Goal: Task Accomplishment & Management: Use online tool/utility

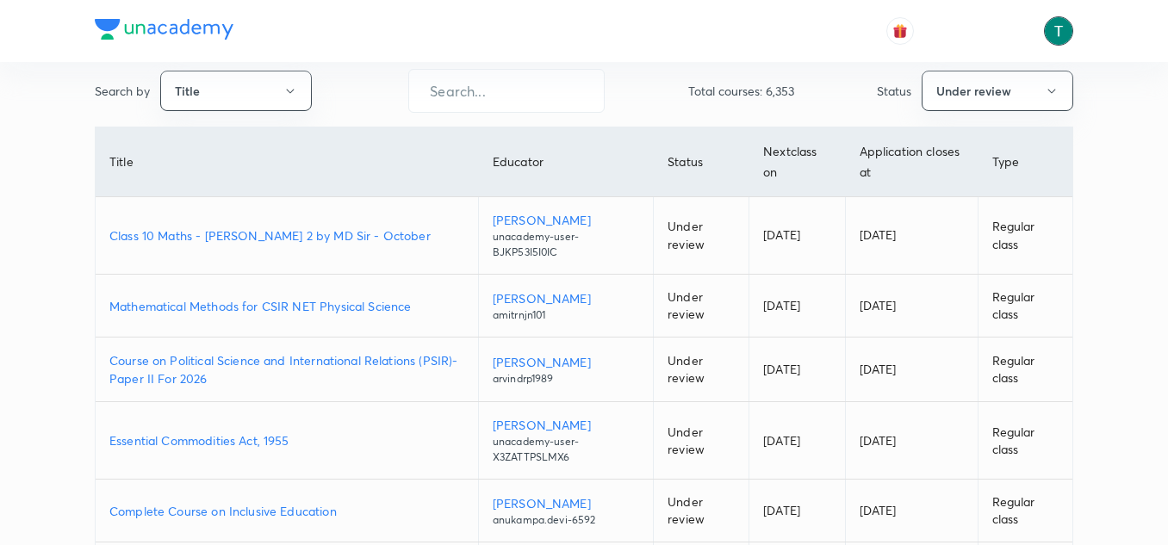
click at [1068, 37] on img at bounding box center [1058, 30] width 29 height 29
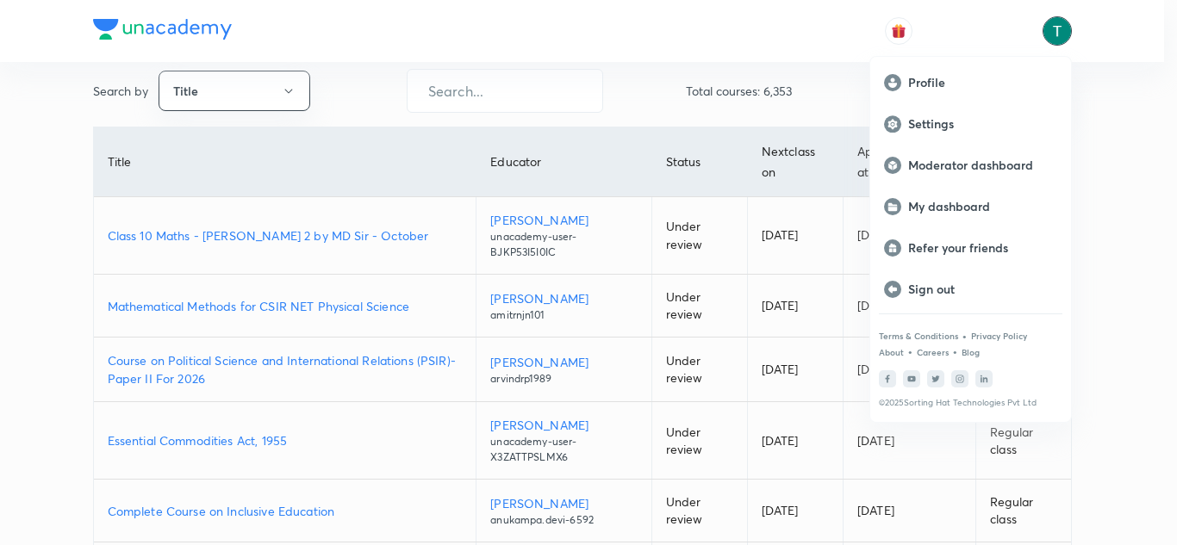
click at [775, 55] on div at bounding box center [588, 272] width 1177 height 545
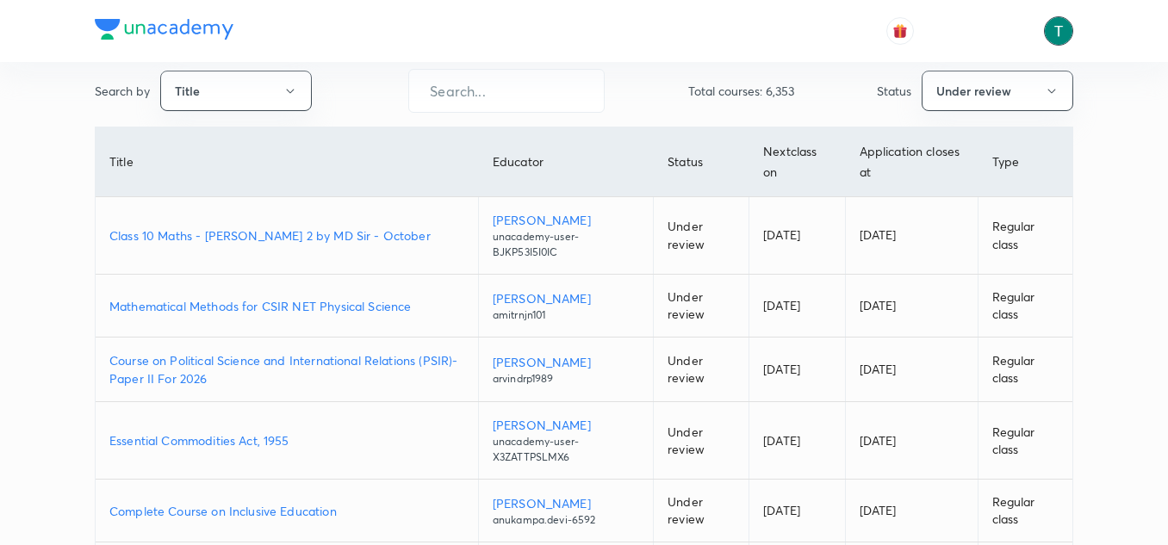
click at [1059, 31] on img at bounding box center [1058, 30] width 29 height 29
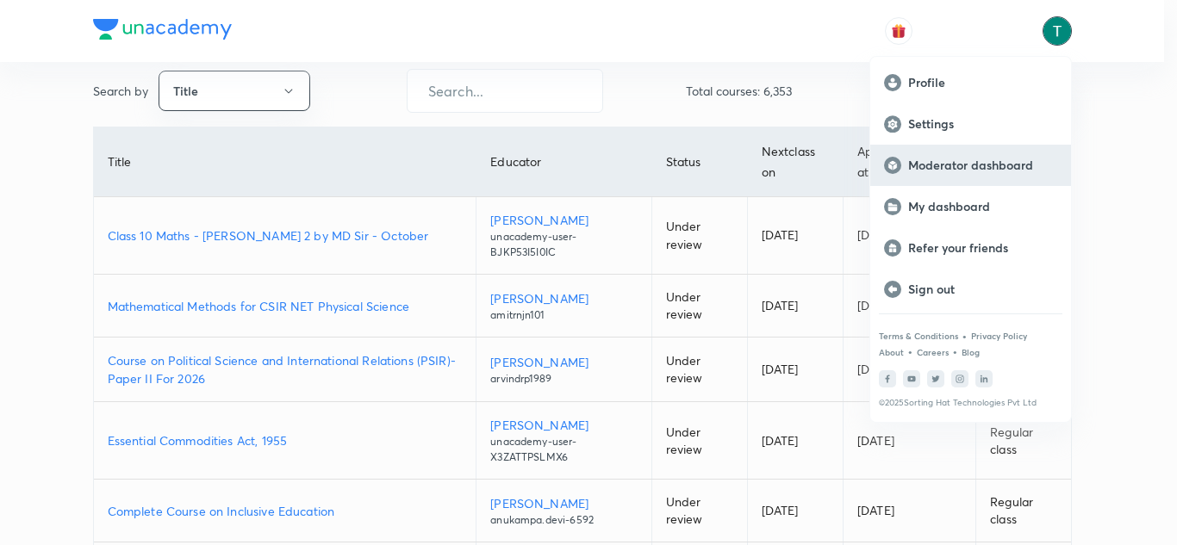
click at [943, 160] on p "Moderator dashboard" at bounding box center [982, 166] width 149 height 16
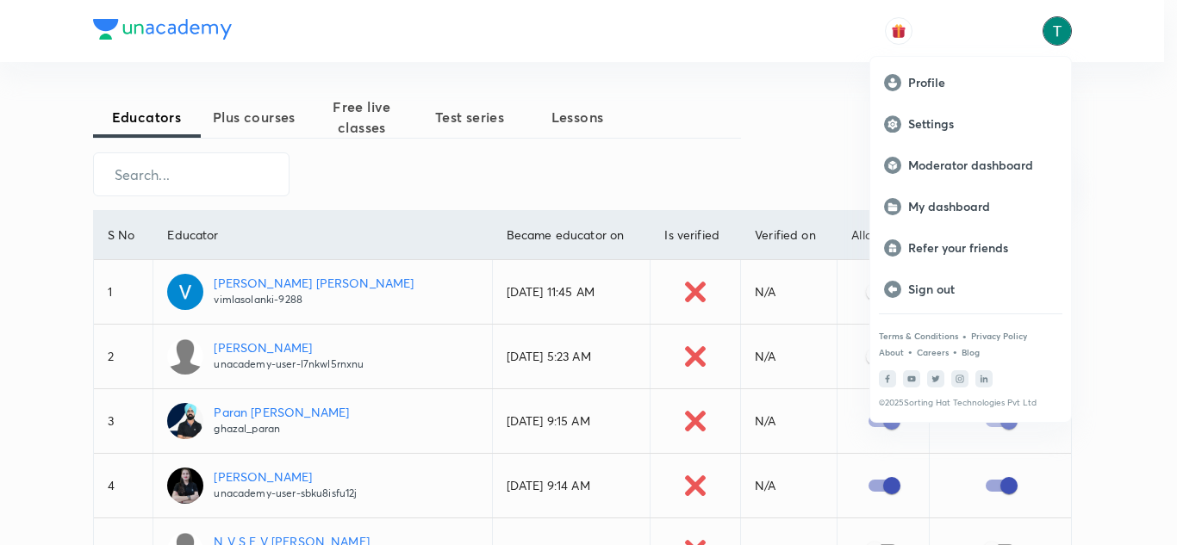
click at [745, 73] on div at bounding box center [588, 272] width 1177 height 545
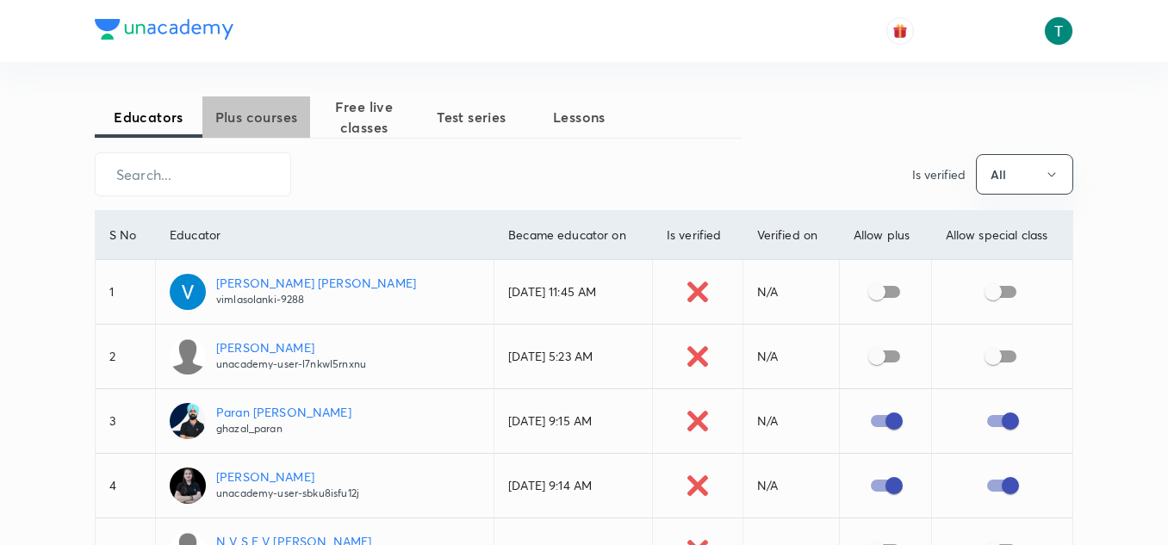
click at [253, 110] on span "Plus courses" at bounding box center [256, 117] width 108 height 21
